Goal: Book appointment/travel/reservation

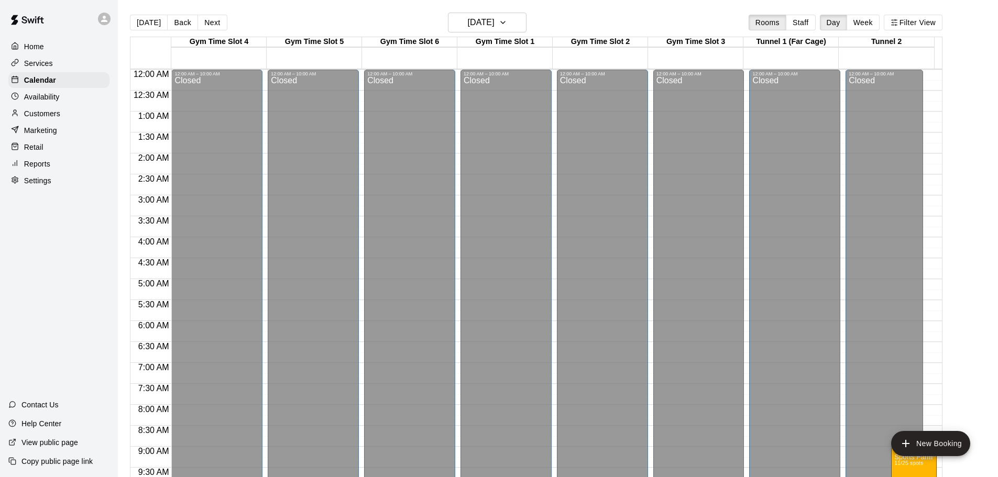
scroll to position [367, 0]
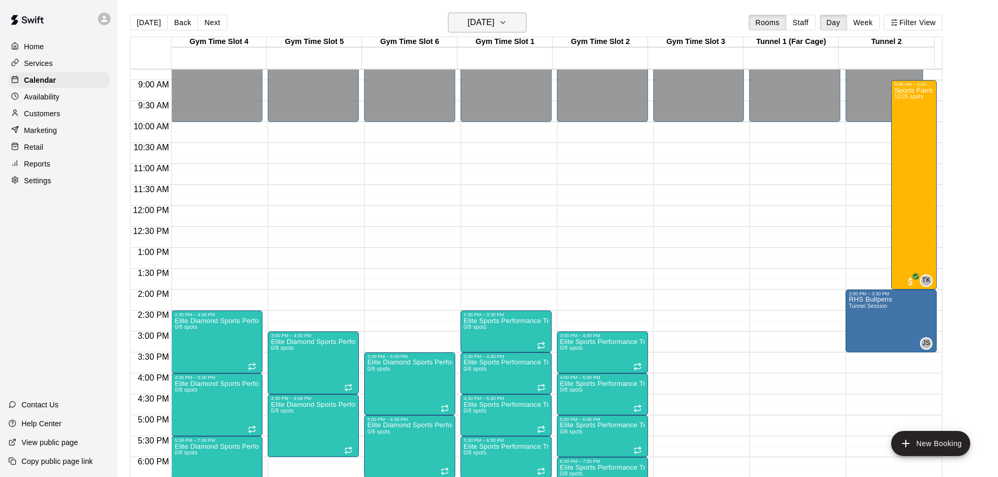
click at [512, 24] on button "[DATE]" at bounding box center [487, 23] width 79 height 20
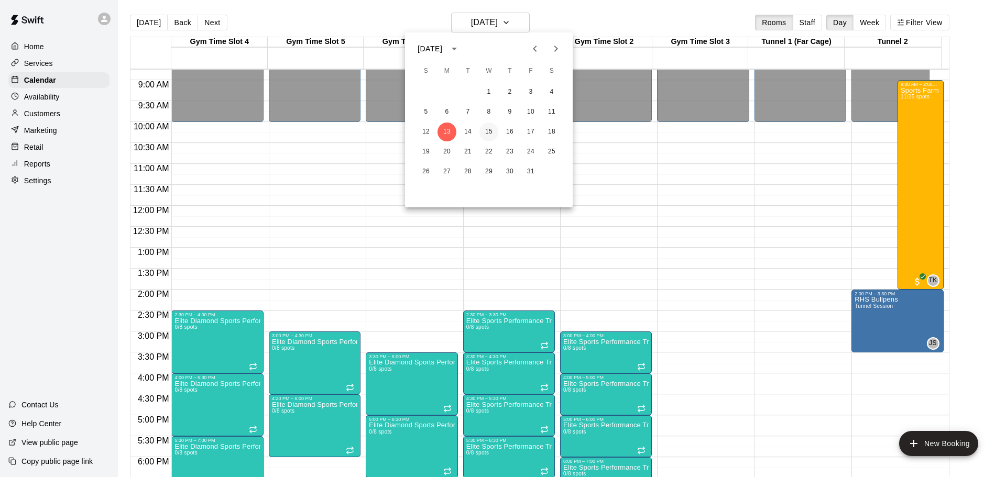
click at [487, 133] on button "15" at bounding box center [489, 132] width 19 height 19
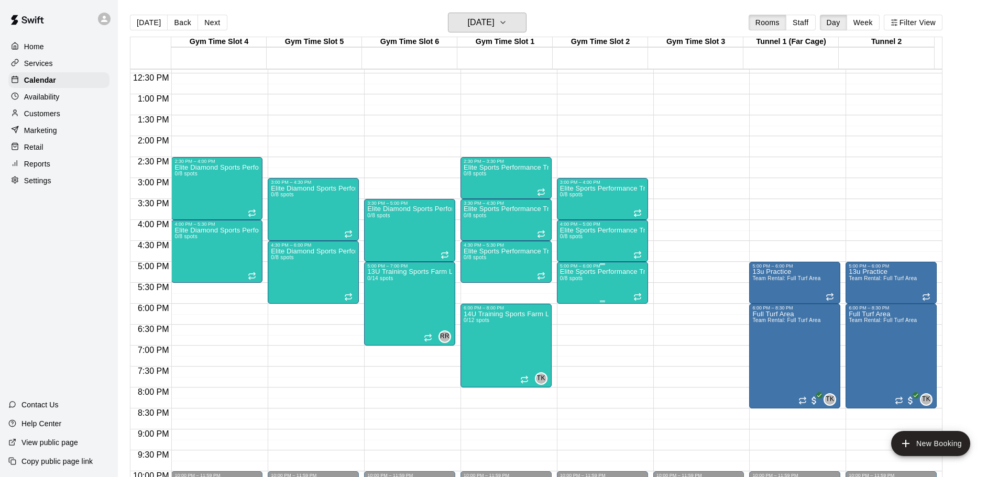
scroll to position [577, 0]
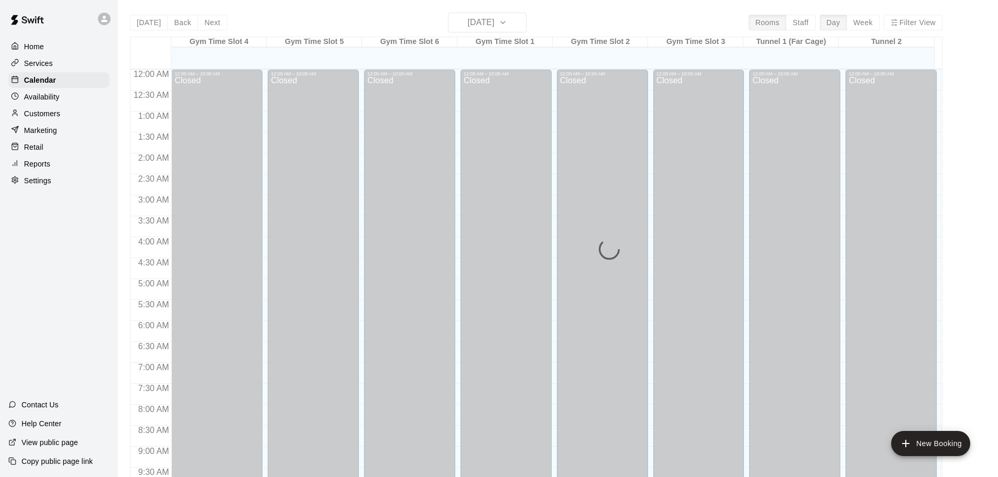
scroll to position [555, 0]
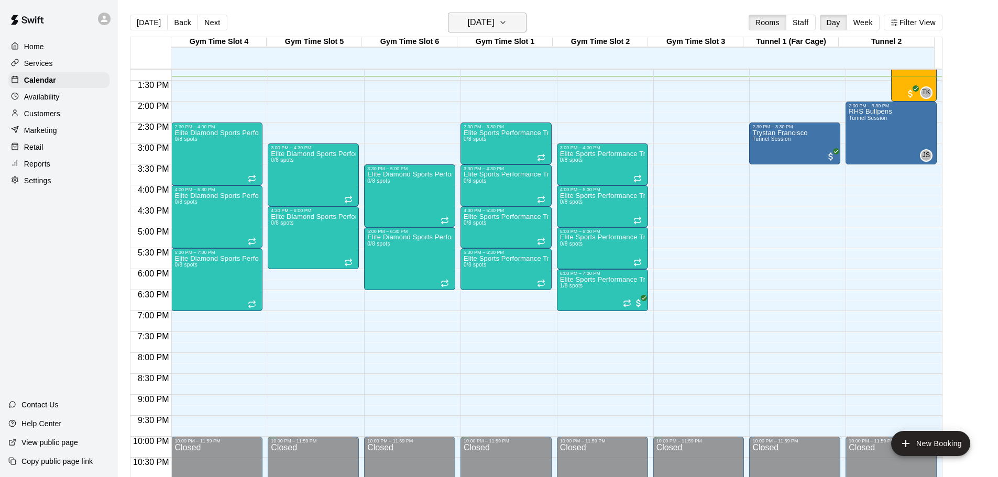
click at [507, 24] on icon "button" at bounding box center [503, 22] width 8 height 13
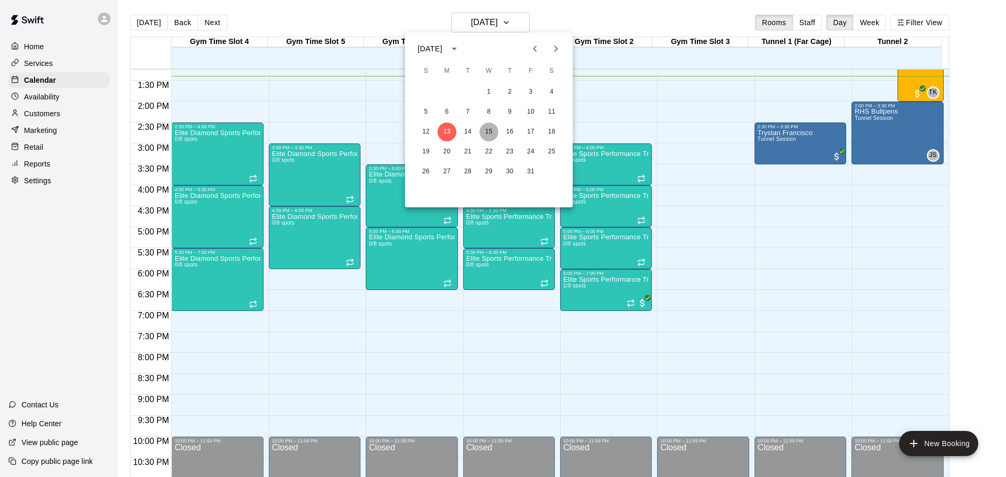
click at [492, 131] on button "15" at bounding box center [489, 132] width 19 height 19
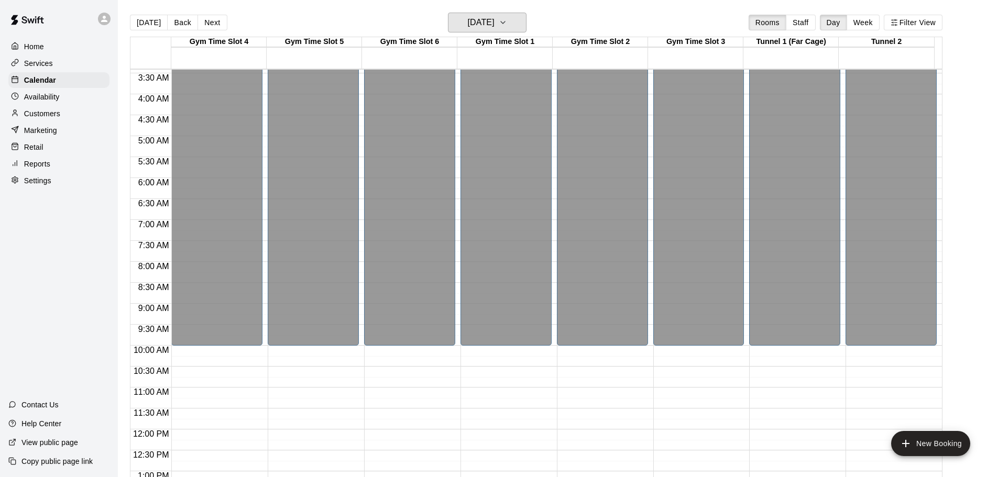
scroll to position [116, 0]
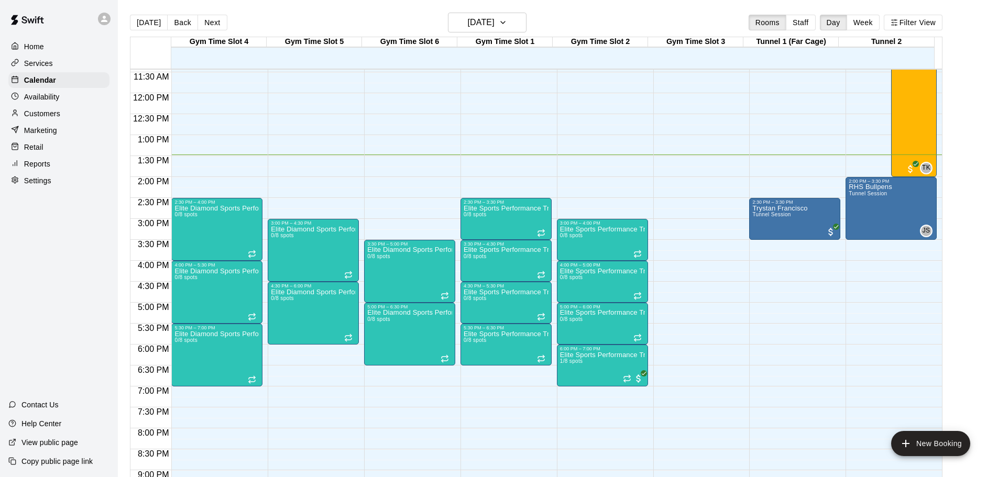
scroll to position [345, 0]
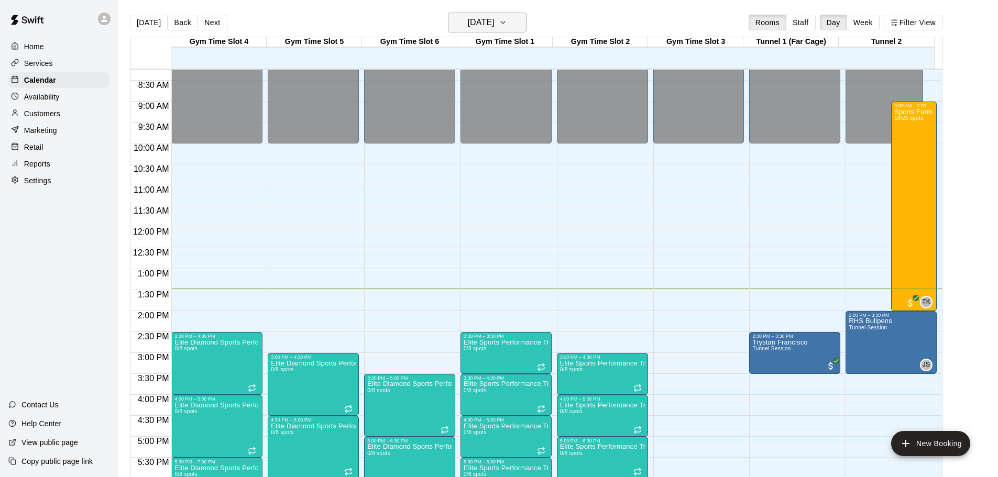
click at [507, 21] on icon "button" at bounding box center [503, 22] width 8 height 13
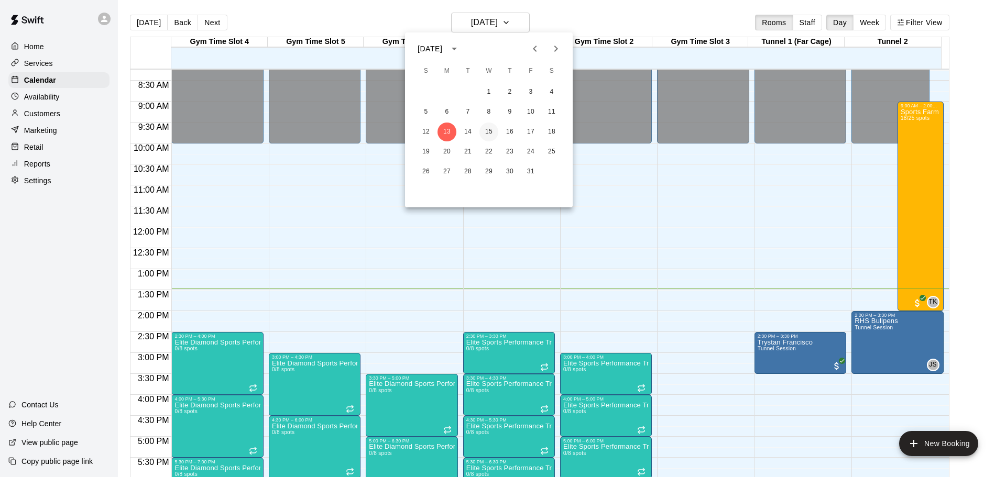
click at [492, 132] on button "15" at bounding box center [489, 132] width 19 height 19
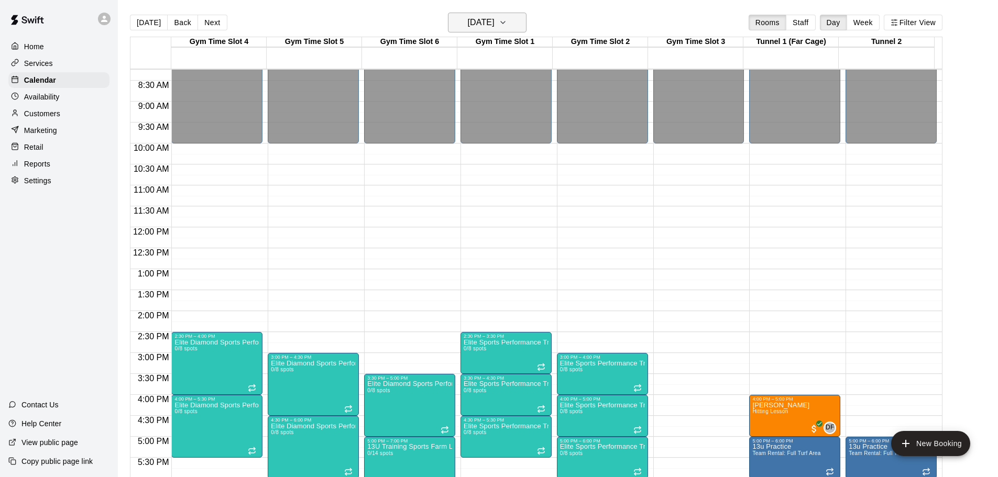
click at [507, 20] on icon "button" at bounding box center [503, 22] width 8 height 13
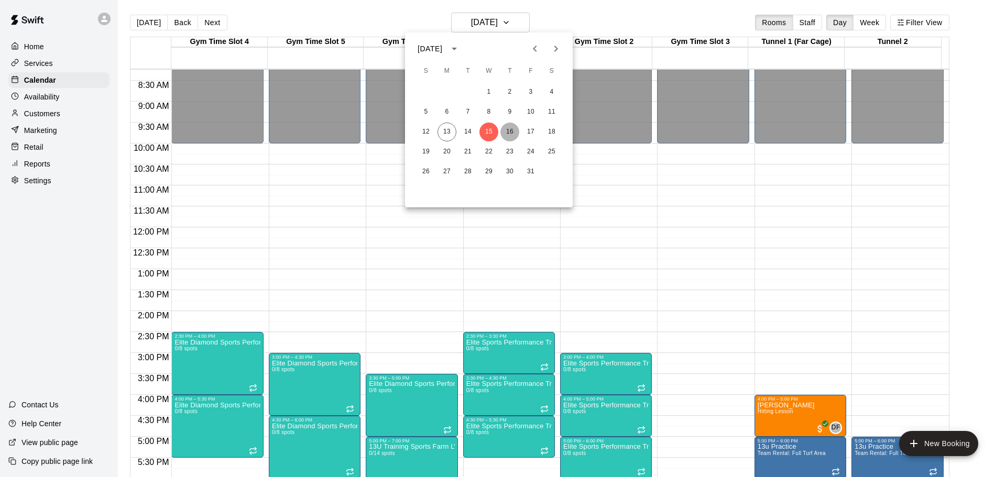
click at [507, 127] on button "16" at bounding box center [510, 132] width 19 height 19
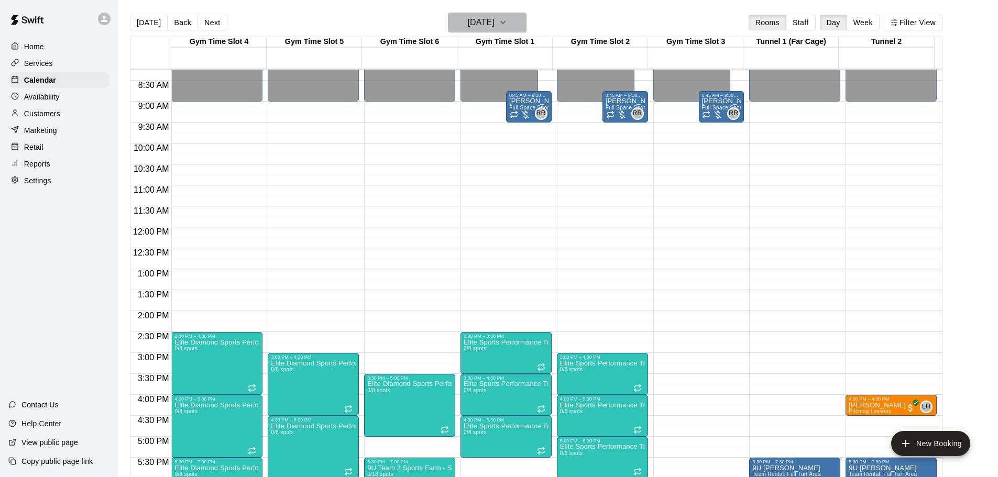
click at [507, 24] on icon "button" at bounding box center [503, 22] width 8 height 13
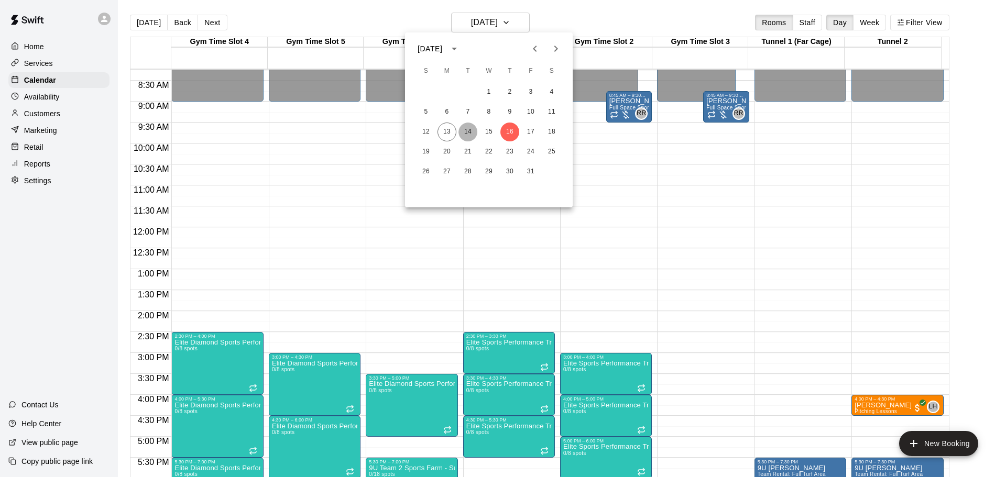
click at [466, 133] on button "14" at bounding box center [468, 132] width 19 height 19
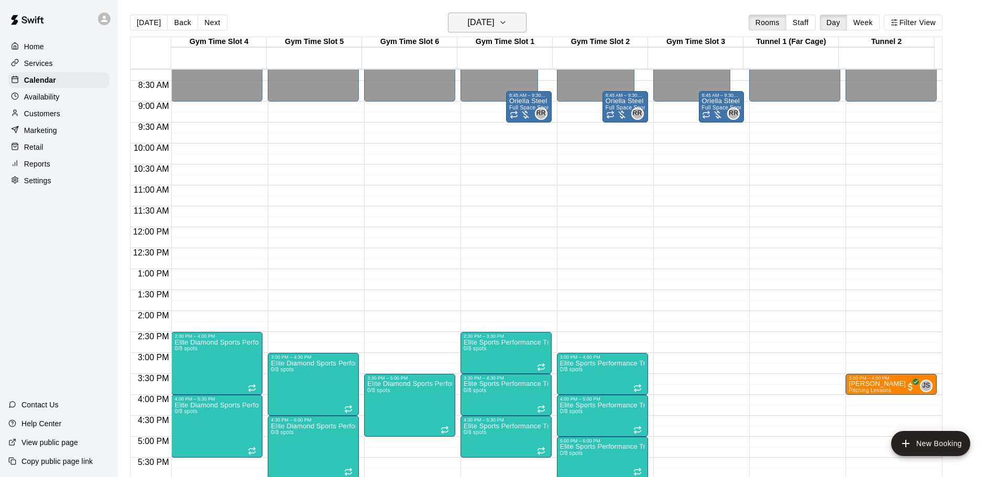
click at [507, 25] on icon "button" at bounding box center [503, 22] width 8 height 13
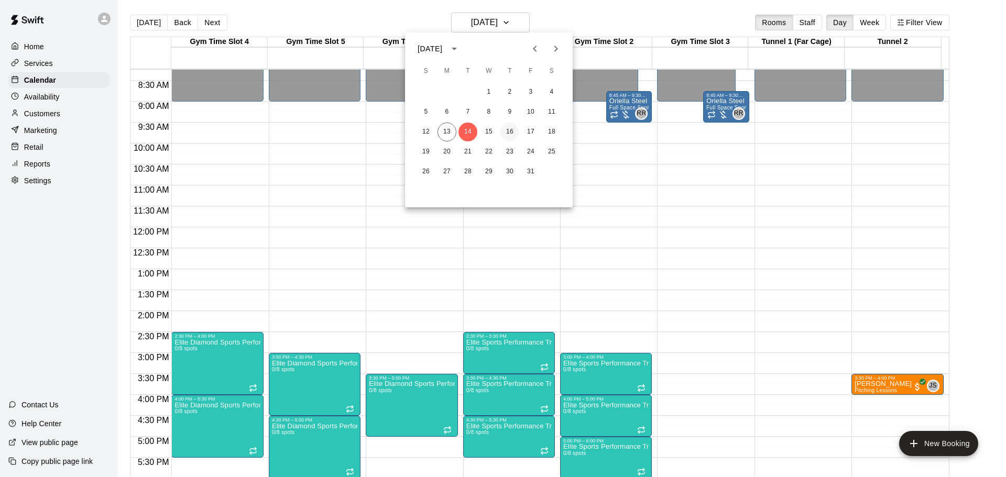
click at [511, 133] on button "16" at bounding box center [510, 132] width 19 height 19
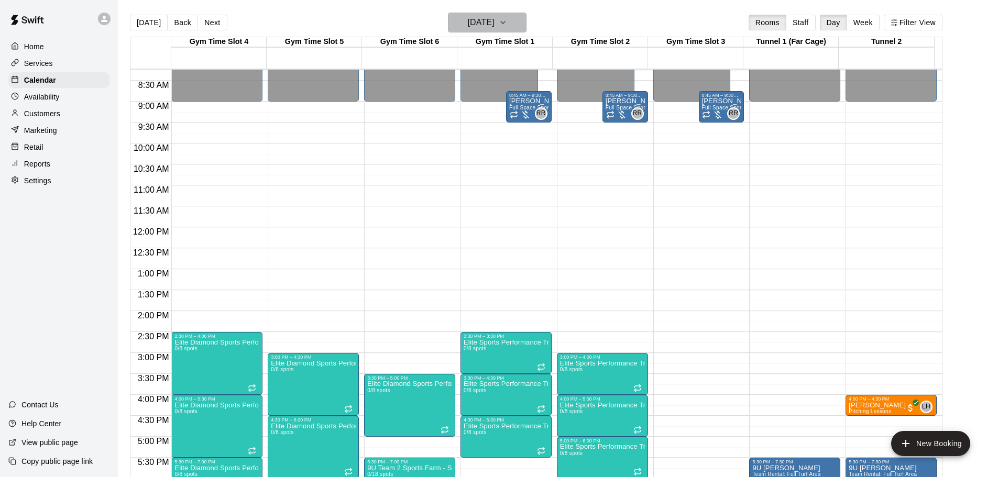
click at [507, 25] on icon "button" at bounding box center [503, 22] width 8 height 13
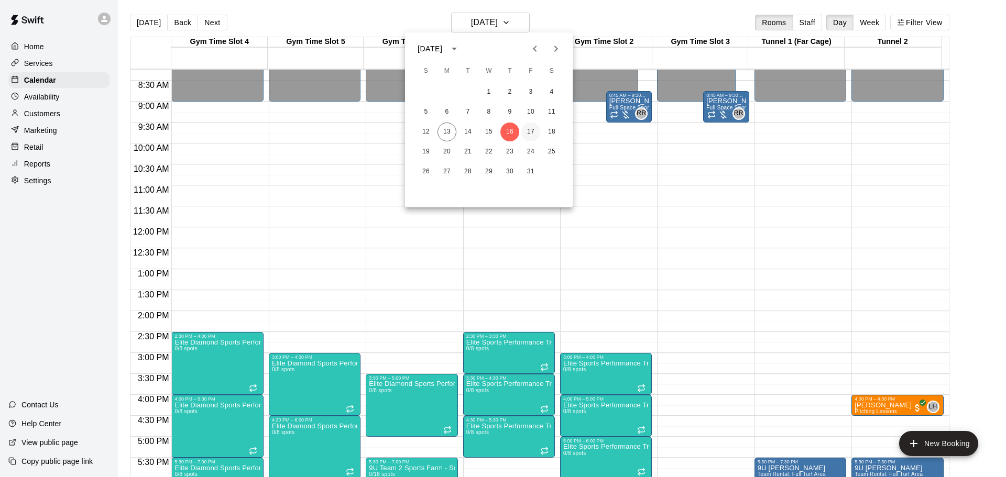
click at [530, 131] on button "17" at bounding box center [530, 132] width 19 height 19
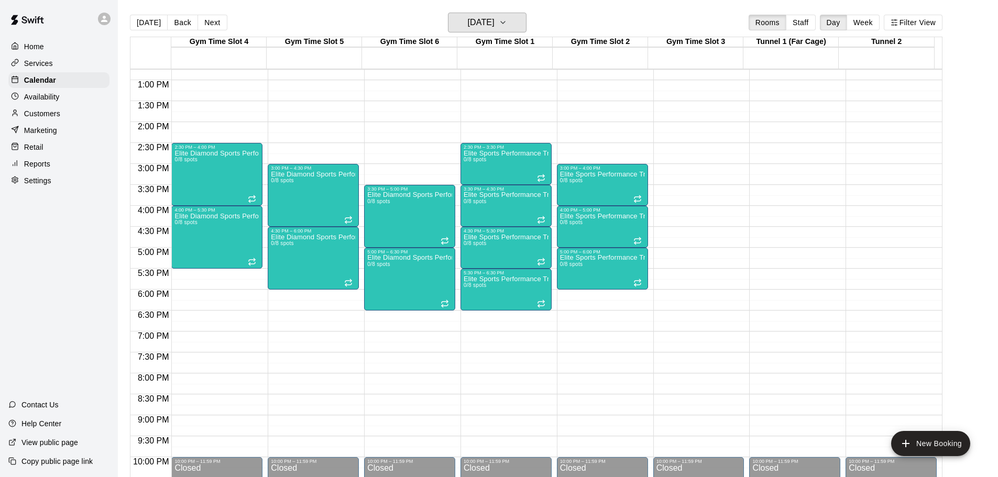
scroll to position [378, 0]
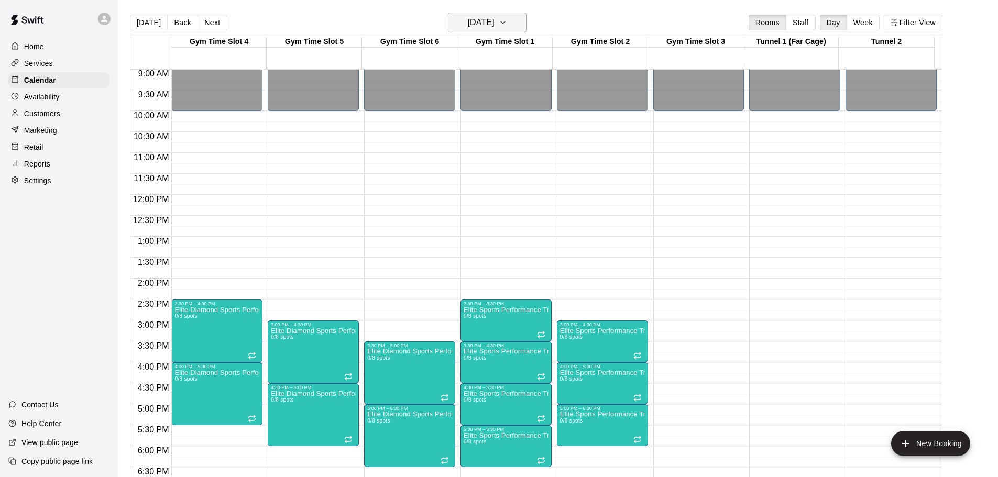
click at [521, 23] on button "Friday Oct 17" at bounding box center [487, 23] width 79 height 20
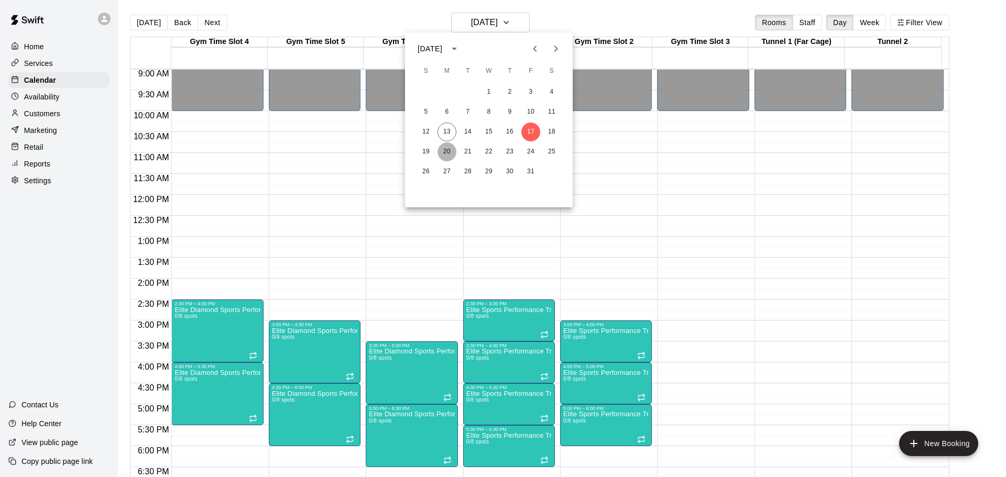
click at [445, 150] on button "20" at bounding box center [447, 152] width 19 height 19
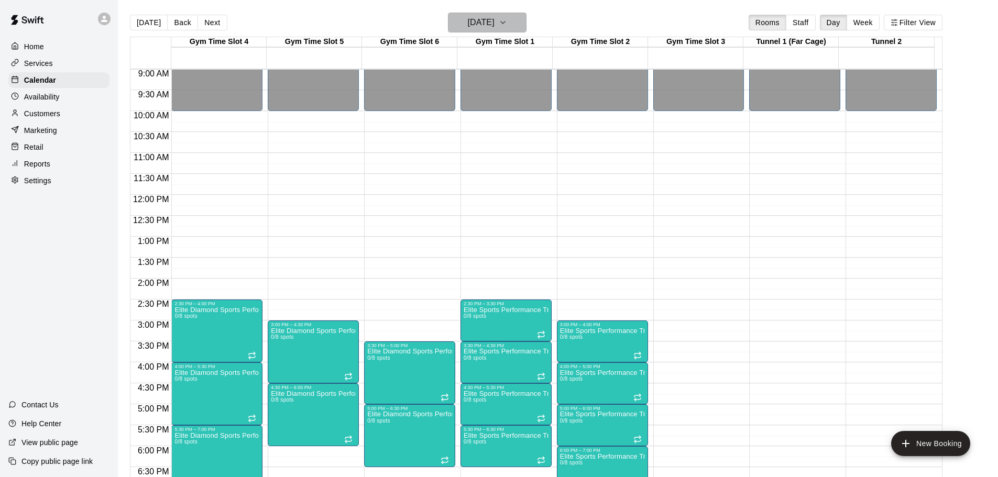
click at [495, 21] on h6 "Monday Oct 20" at bounding box center [481, 22] width 27 height 15
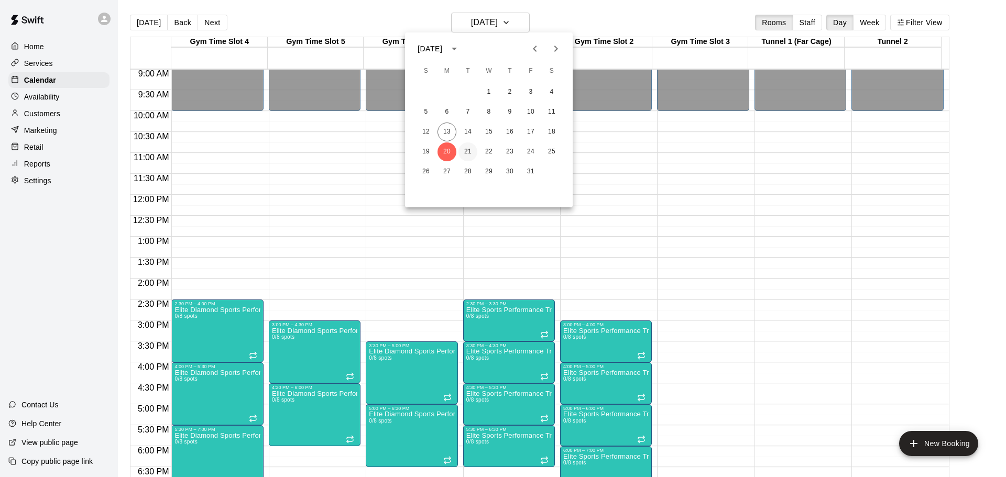
click at [470, 153] on button "21" at bounding box center [468, 152] width 19 height 19
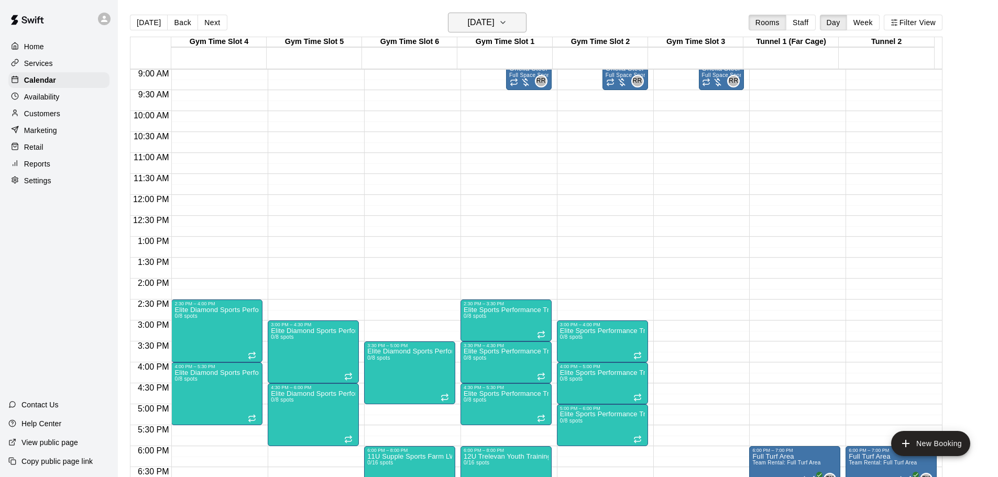
click at [507, 20] on icon "button" at bounding box center [503, 22] width 8 height 13
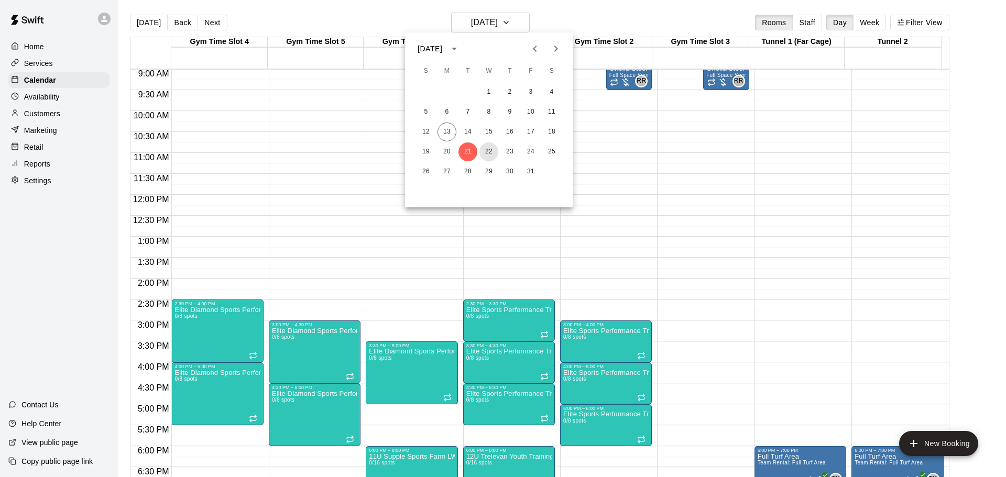
click at [490, 149] on button "22" at bounding box center [489, 152] width 19 height 19
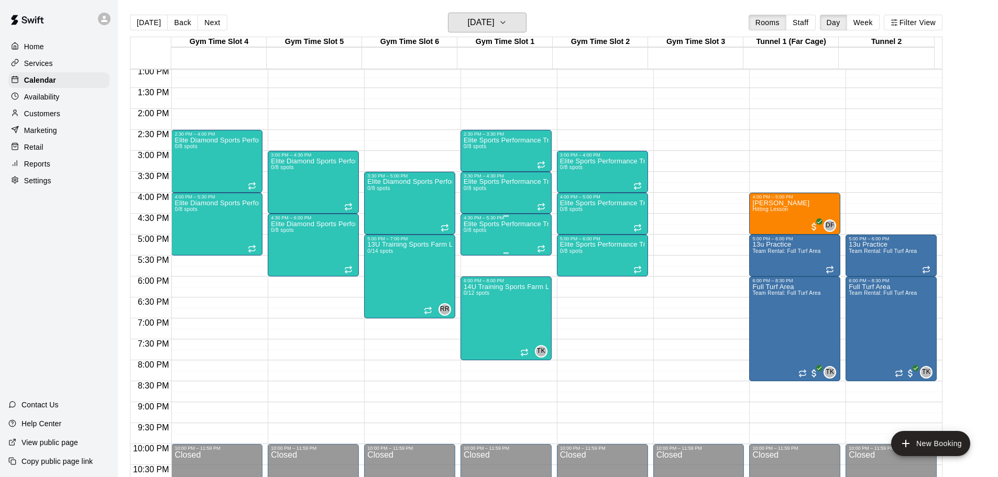
scroll to position [588, 0]
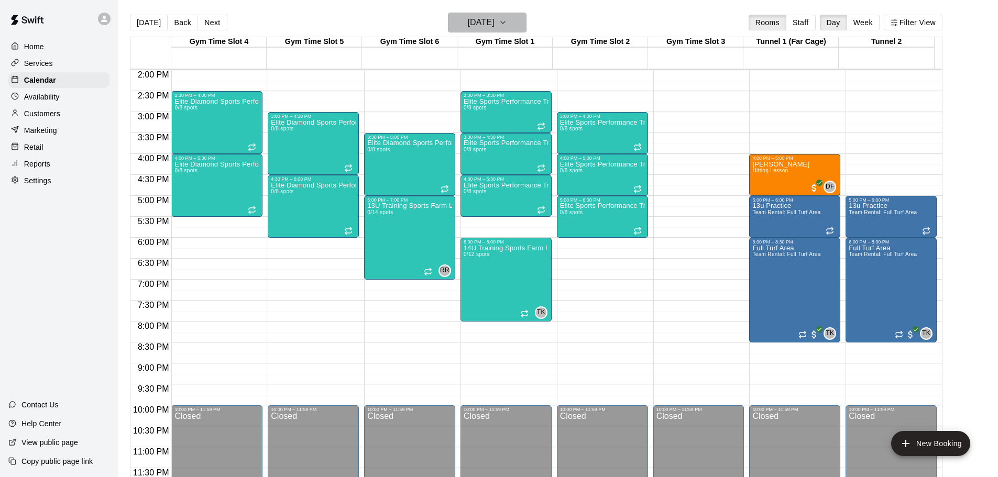
click at [507, 22] on icon "button" at bounding box center [503, 22] width 8 height 13
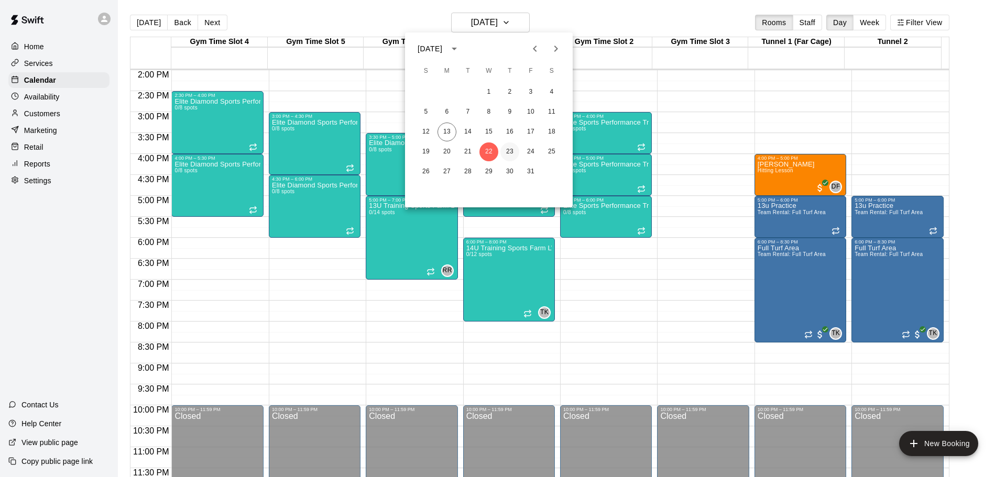
click at [510, 153] on button "23" at bounding box center [510, 152] width 19 height 19
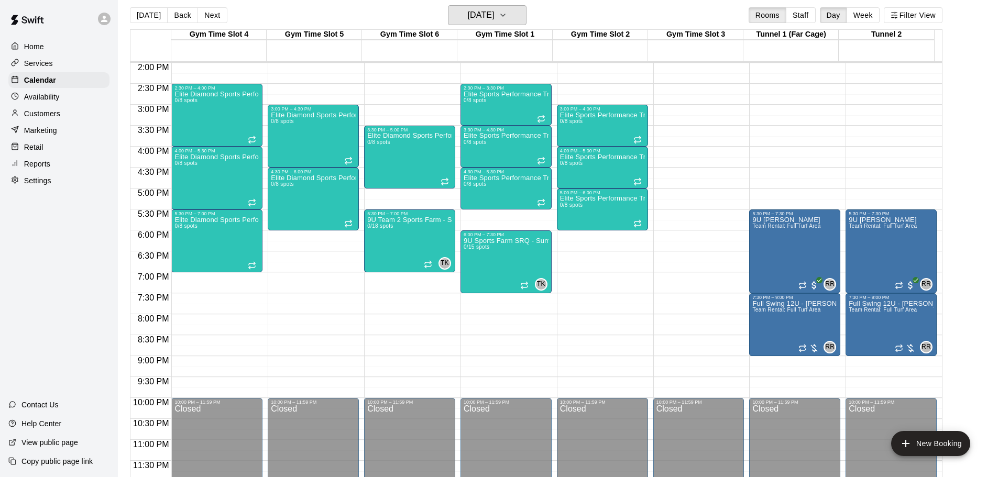
scroll to position [0, 0]
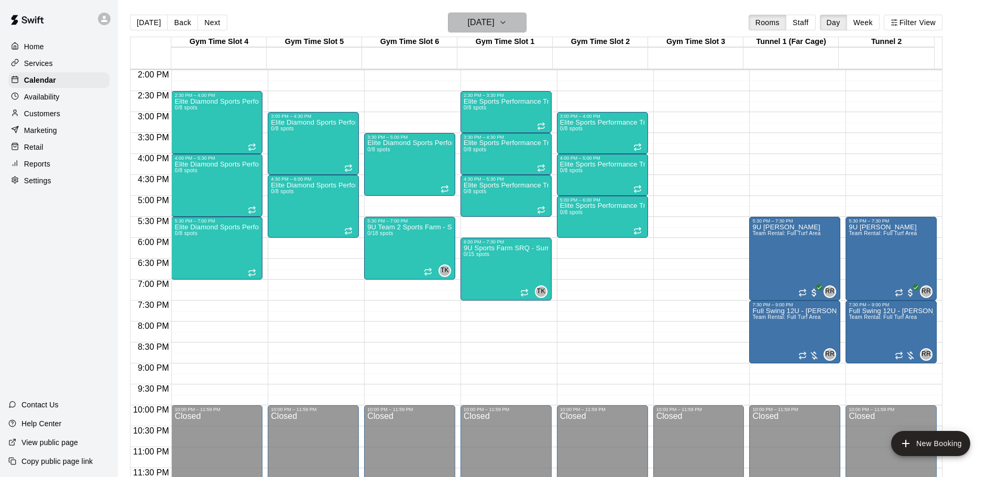
click at [507, 23] on icon "button" at bounding box center [503, 22] width 8 height 13
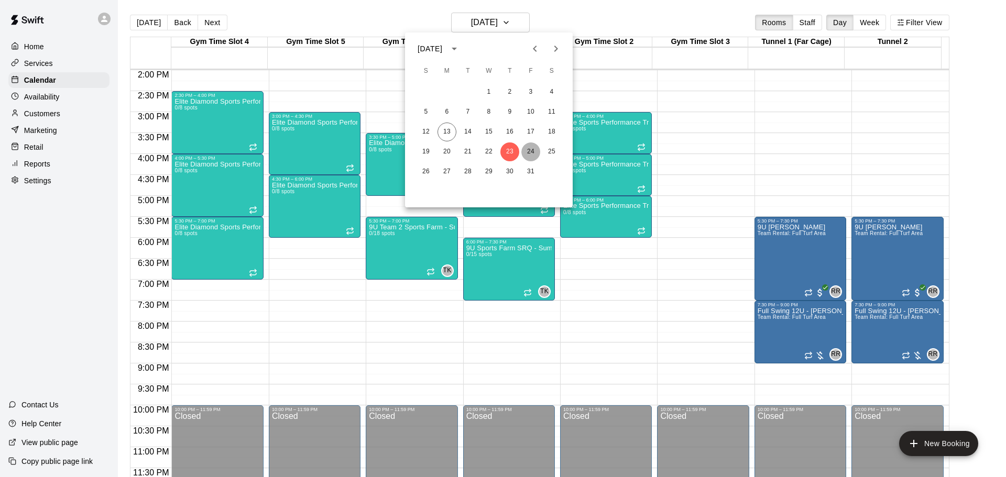
click at [533, 150] on button "24" at bounding box center [530, 152] width 19 height 19
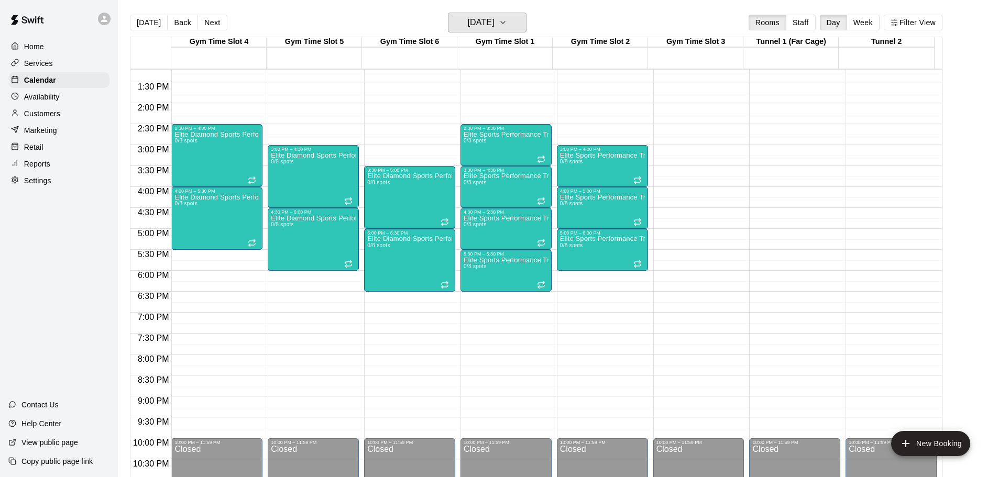
scroll to position [535, 0]
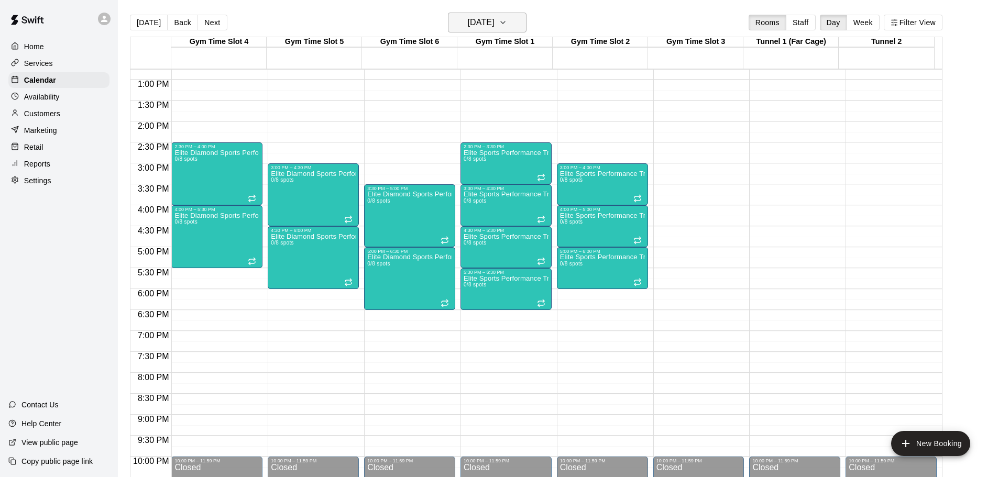
click at [507, 23] on icon "button" at bounding box center [503, 22] width 8 height 13
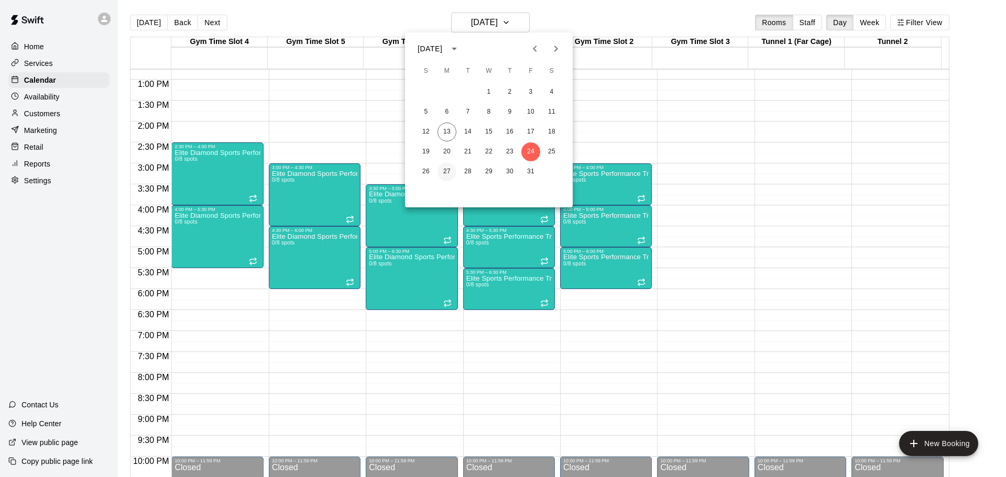
click at [448, 169] on button "27" at bounding box center [447, 171] width 19 height 19
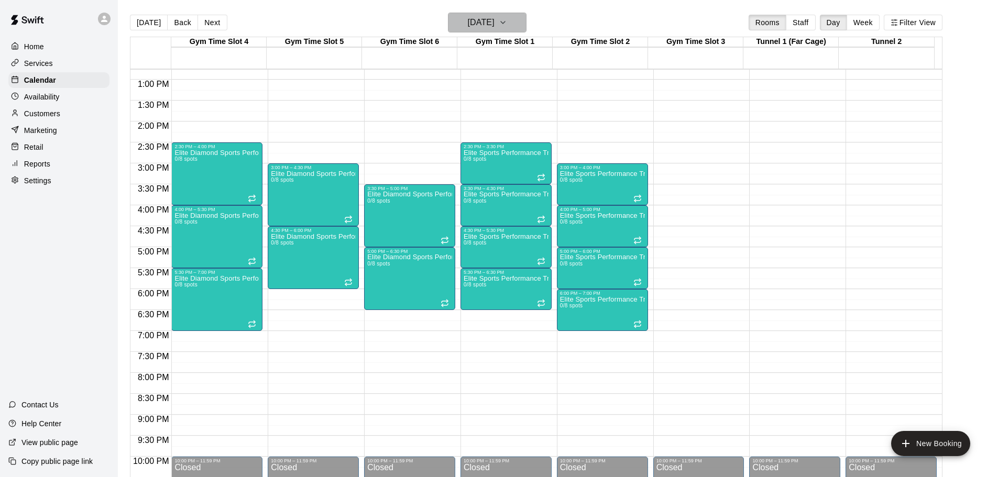
click at [507, 21] on icon "button" at bounding box center [503, 22] width 8 height 13
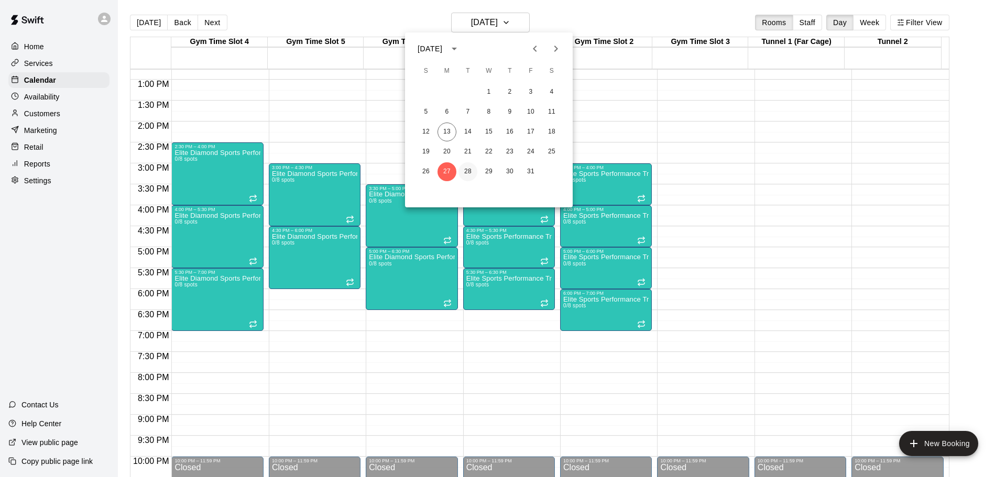
click at [470, 170] on button "28" at bounding box center [468, 171] width 19 height 19
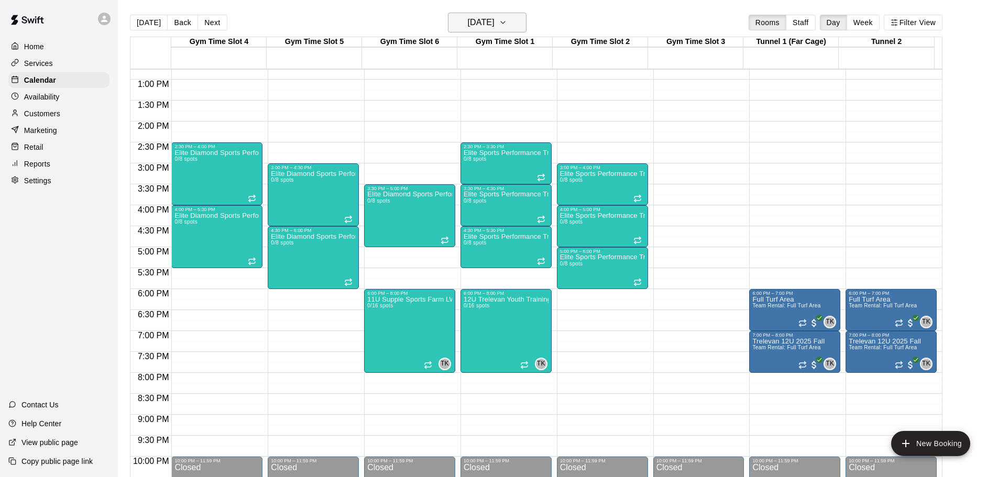
click at [507, 26] on icon "button" at bounding box center [503, 22] width 8 height 13
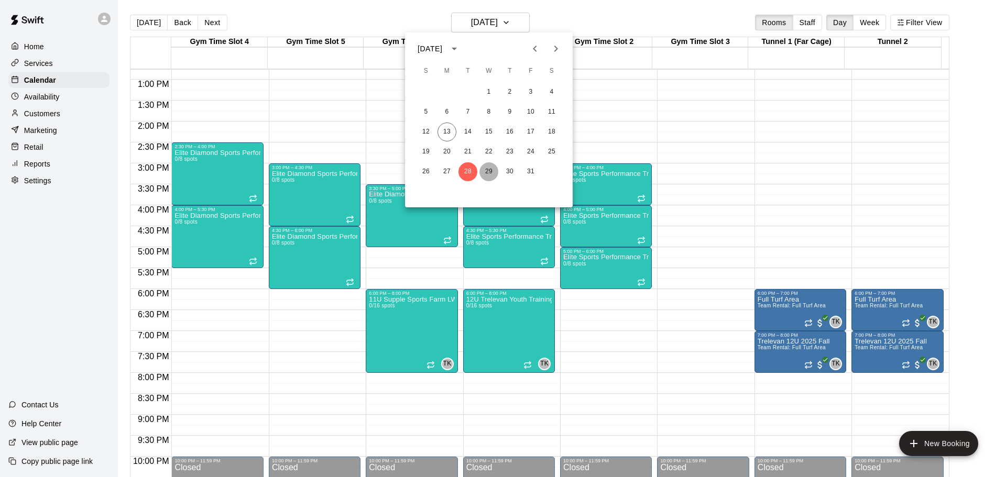
click at [491, 173] on button "29" at bounding box center [489, 171] width 19 height 19
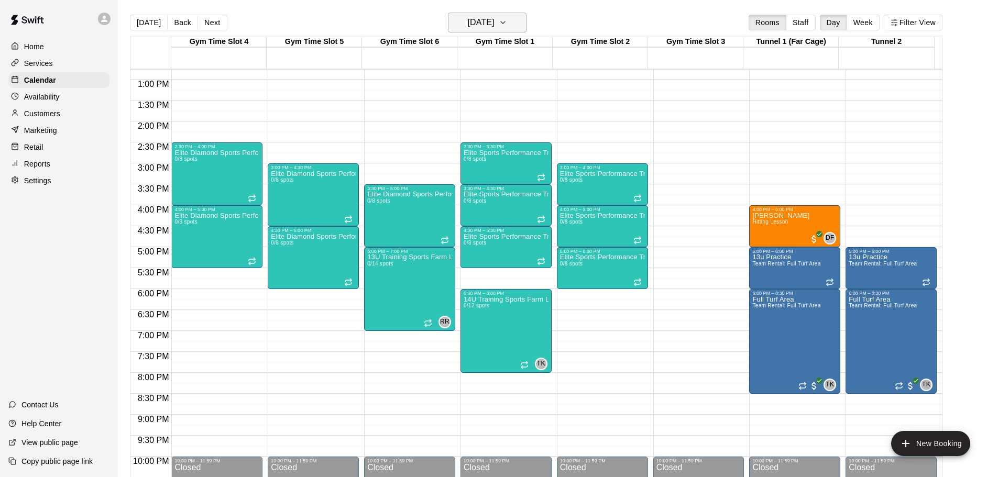
click at [507, 23] on icon "button" at bounding box center [503, 22] width 8 height 13
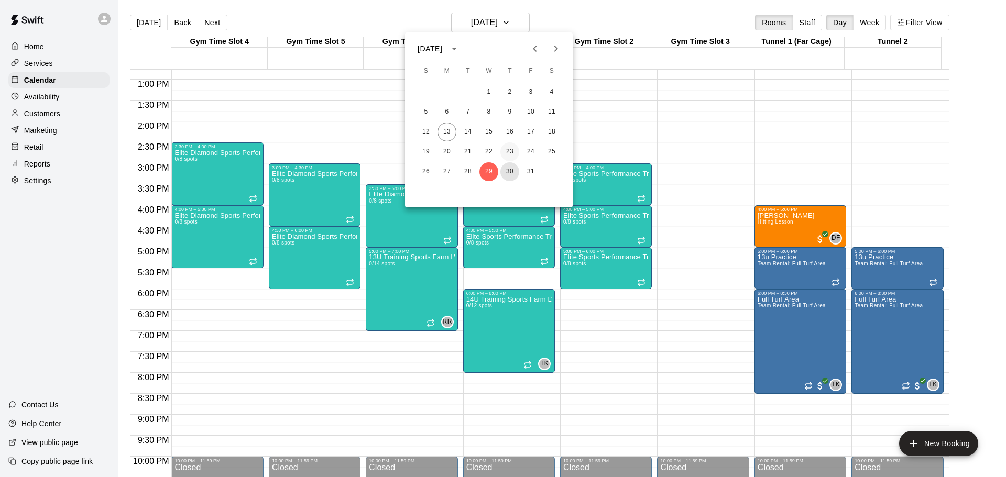
click at [512, 170] on button "30" at bounding box center [510, 171] width 19 height 19
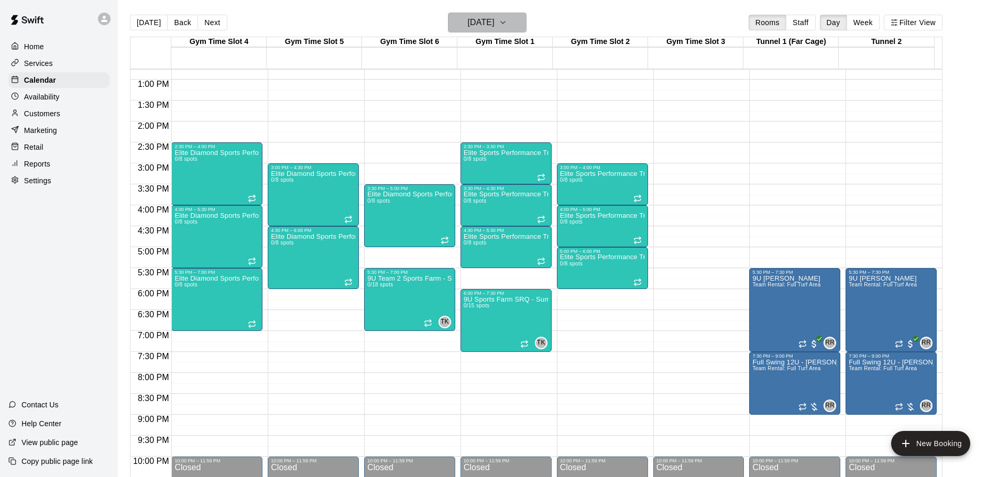
click at [527, 21] on button "Thursday Oct 30" at bounding box center [487, 23] width 79 height 20
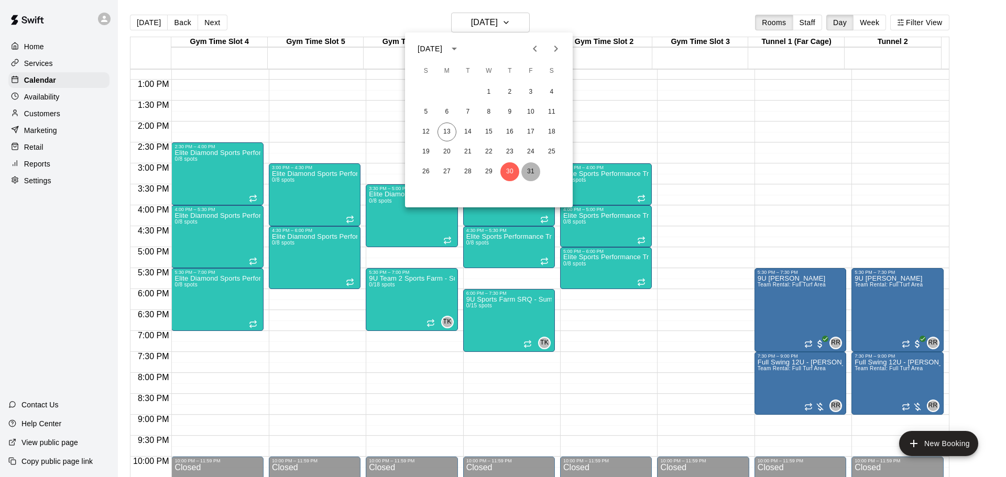
click at [532, 175] on button "31" at bounding box center [530, 171] width 19 height 19
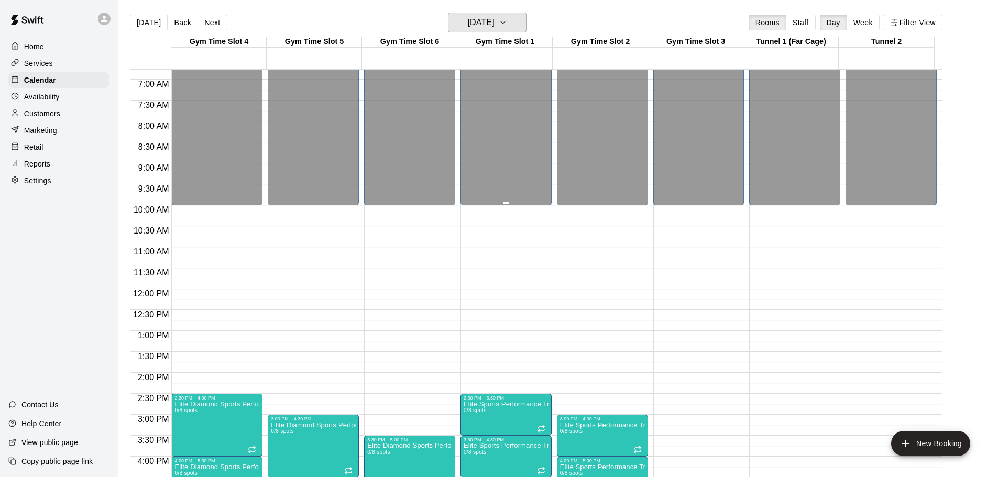
scroll to position [273, 0]
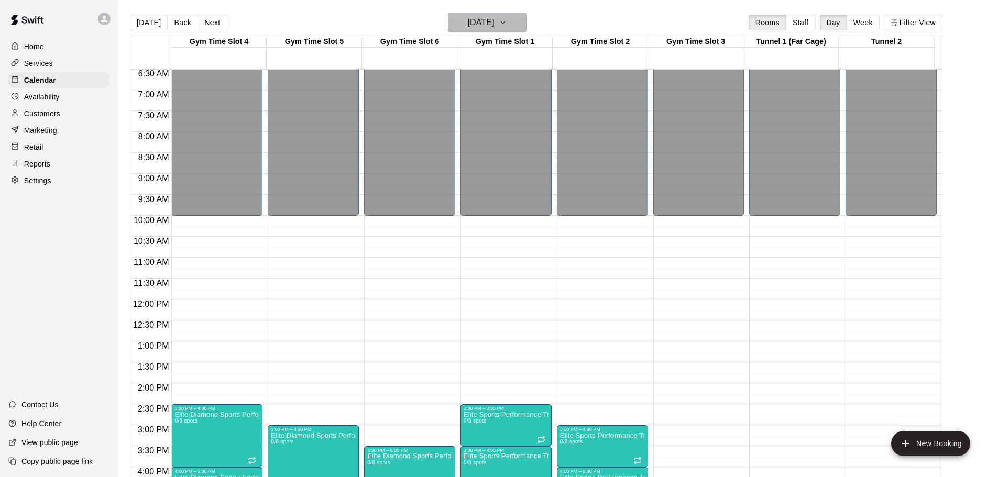
click at [507, 27] on icon "button" at bounding box center [503, 22] width 8 height 13
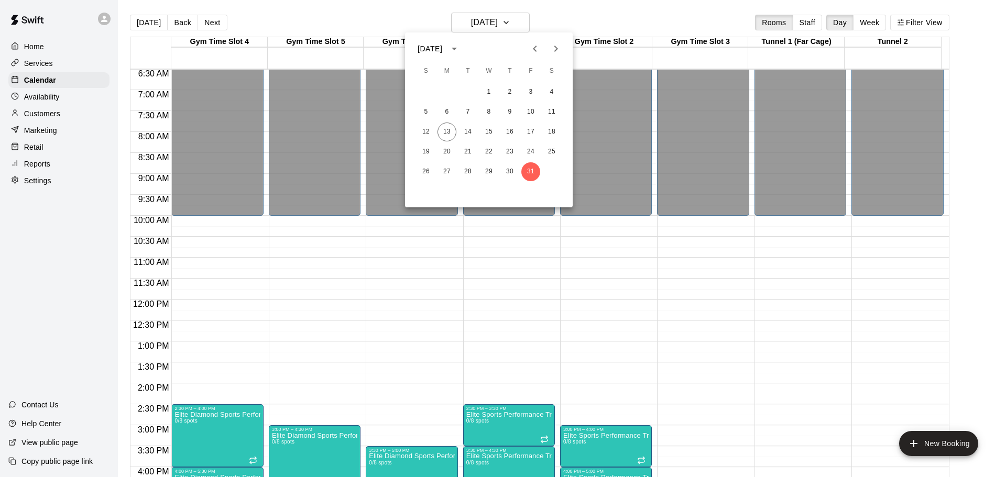
click at [577, 11] on div at bounding box center [503, 238] width 1006 height 477
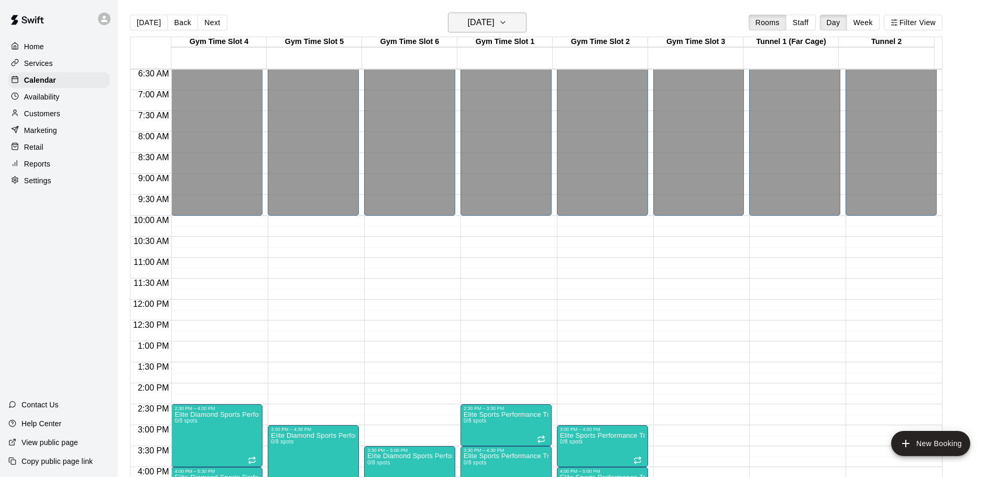
click at [507, 17] on icon "button" at bounding box center [503, 22] width 8 height 13
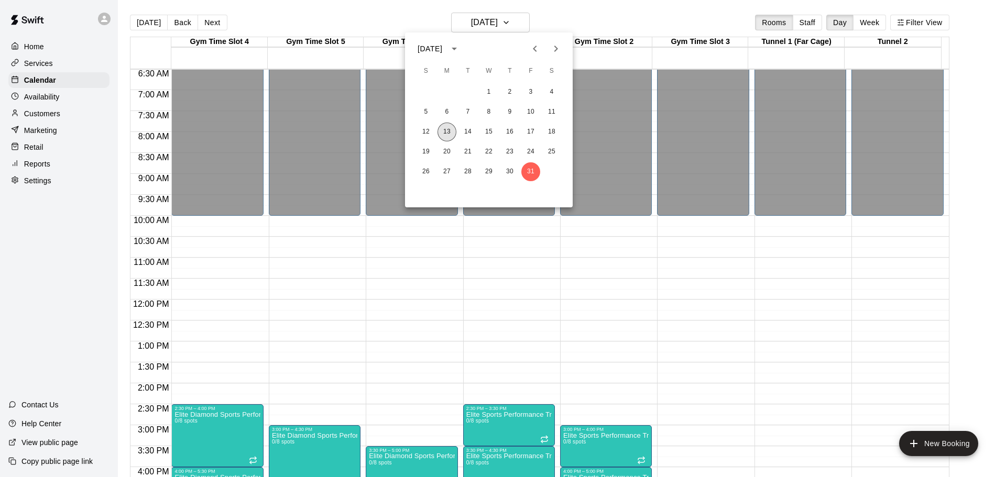
drag, startPoint x: 452, startPoint y: 131, endPoint x: 458, endPoint y: 106, distance: 25.8
click at [451, 131] on button "13" at bounding box center [447, 132] width 19 height 19
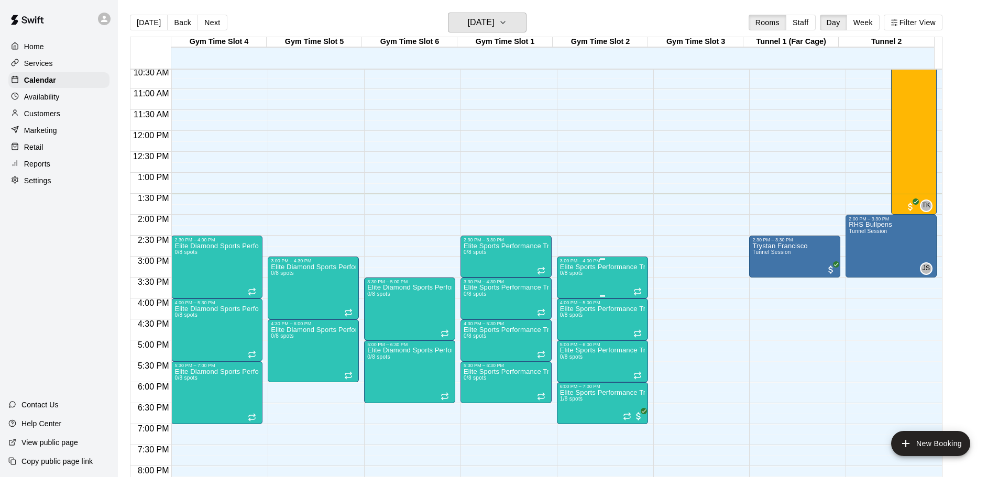
scroll to position [535, 0]
